Goal: Transaction & Acquisition: Subscribe to service/newsletter

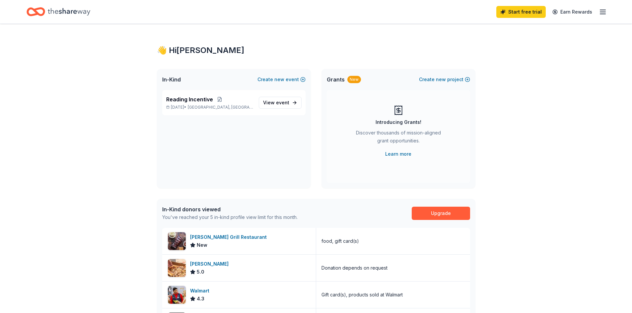
click at [603, 10] on icon "button" at bounding box center [603, 12] width 8 height 8
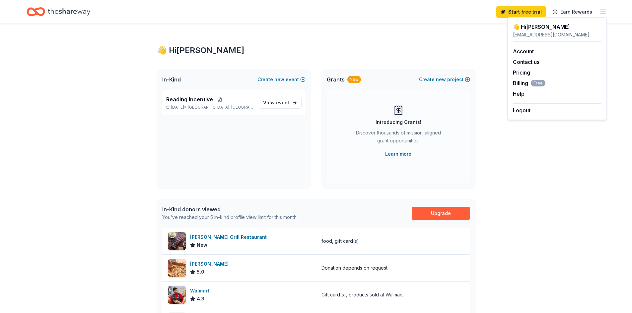
click at [483, 62] on div "👋 Hi [PERSON_NAME] In-Kind Create new event Reading Incentive [DATE] • [GEOGRAP…" at bounding box center [316, 257] width 340 height 466
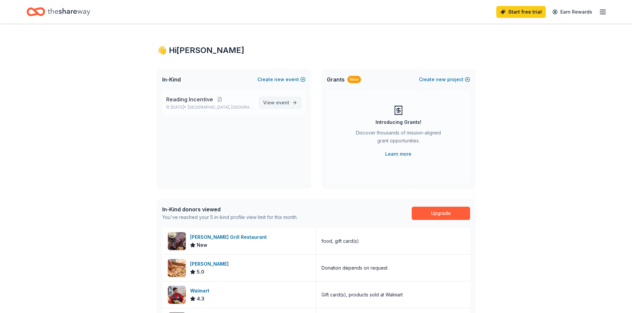
click at [271, 102] on span "View event" at bounding box center [276, 103] width 26 height 8
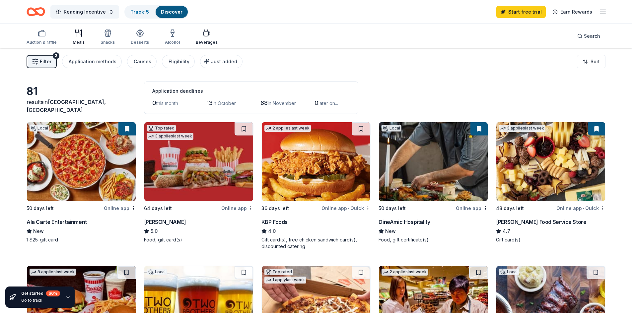
click at [203, 39] on div "Beverages" at bounding box center [207, 37] width 22 height 16
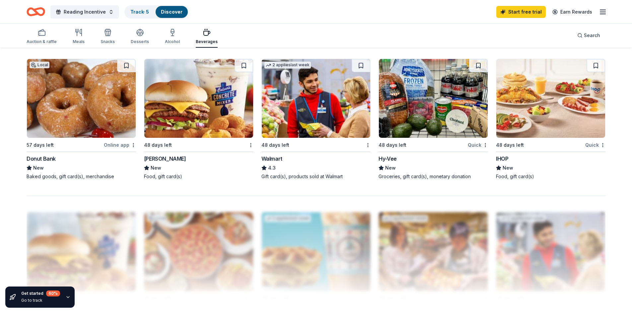
scroll to position [497, 0]
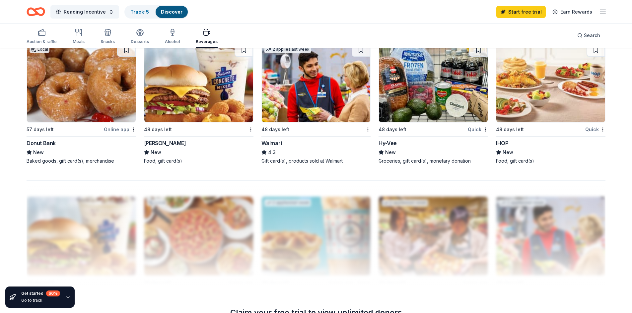
click at [152, 145] on div "[PERSON_NAME]" at bounding box center [165, 143] width 42 height 8
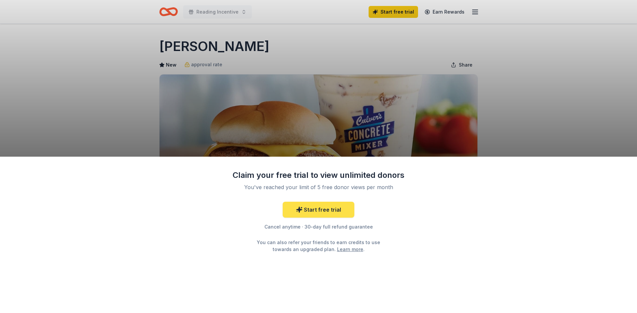
click at [305, 214] on link "Start free trial" at bounding box center [319, 210] width 72 height 16
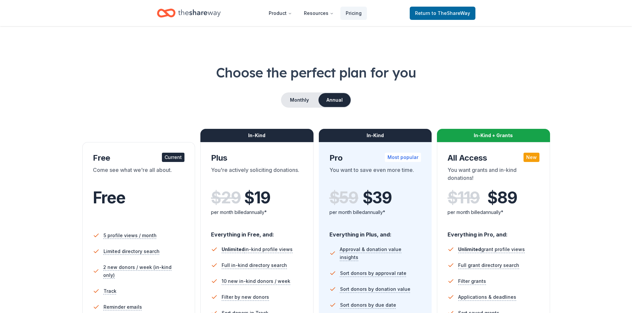
click at [310, 212] on div "In-Kind Plus You're actively soliciting donations. $ 29 $ 19 per month billed a…" at bounding box center [256, 264] width 113 height 245
